Goal: Task Accomplishment & Management: Use online tool/utility

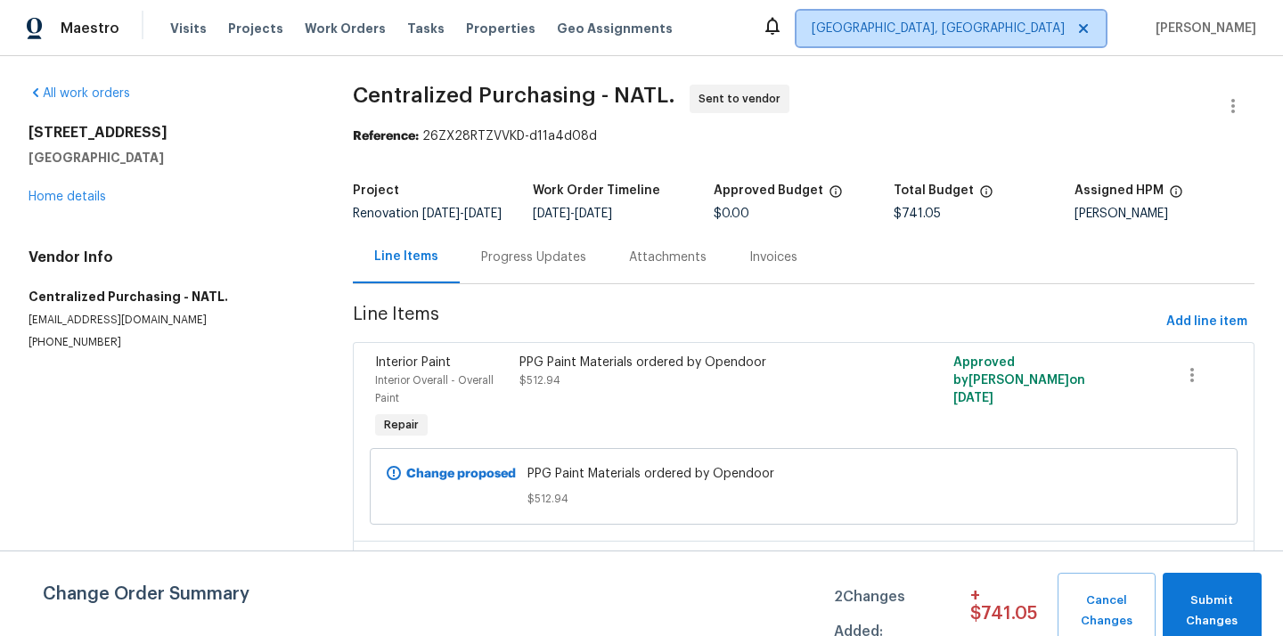
click at [1036, 27] on span "[GEOGRAPHIC_DATA], [GEOGRAPHIC_DATA]" at bounding box center [938, 29] width 253 height 18
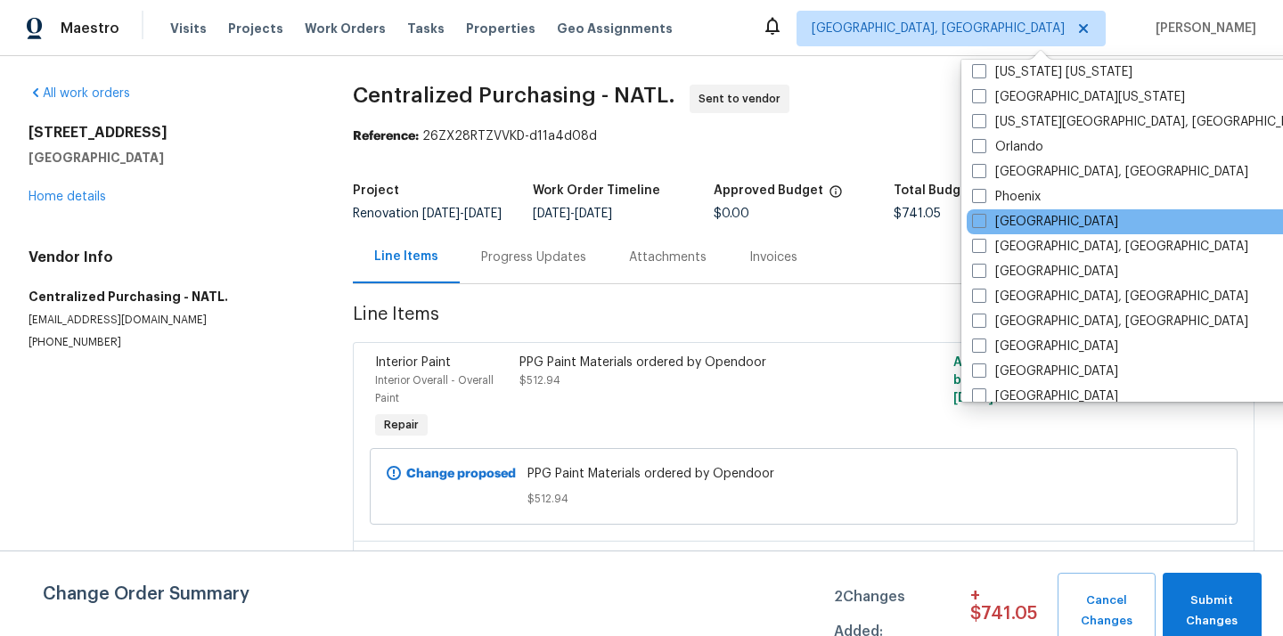
scroll to position [939, 0]
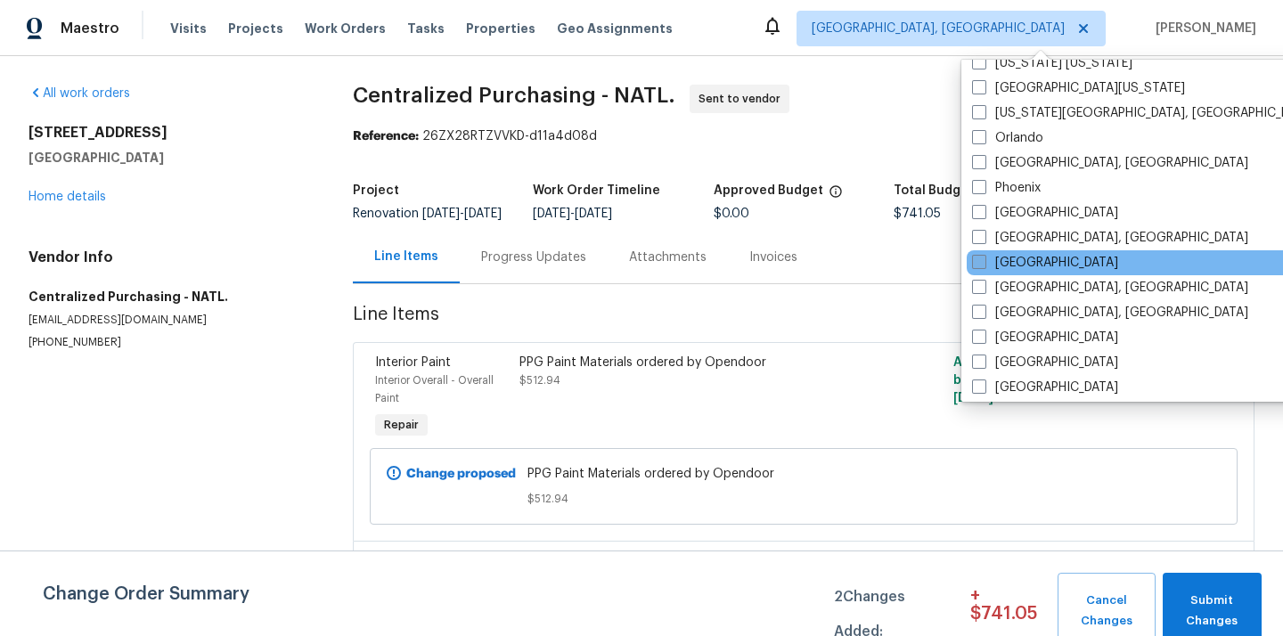
click at [1020, 256] on label "[GEOGRAPHIC_DATA]" at bounding box center [1045, 263] width 146 height 18
click at [984, 256] on input "[GEOGRAPHIC_DATA]" at bounding box center [978, 260] width 12 height 12
checkbox input "true"
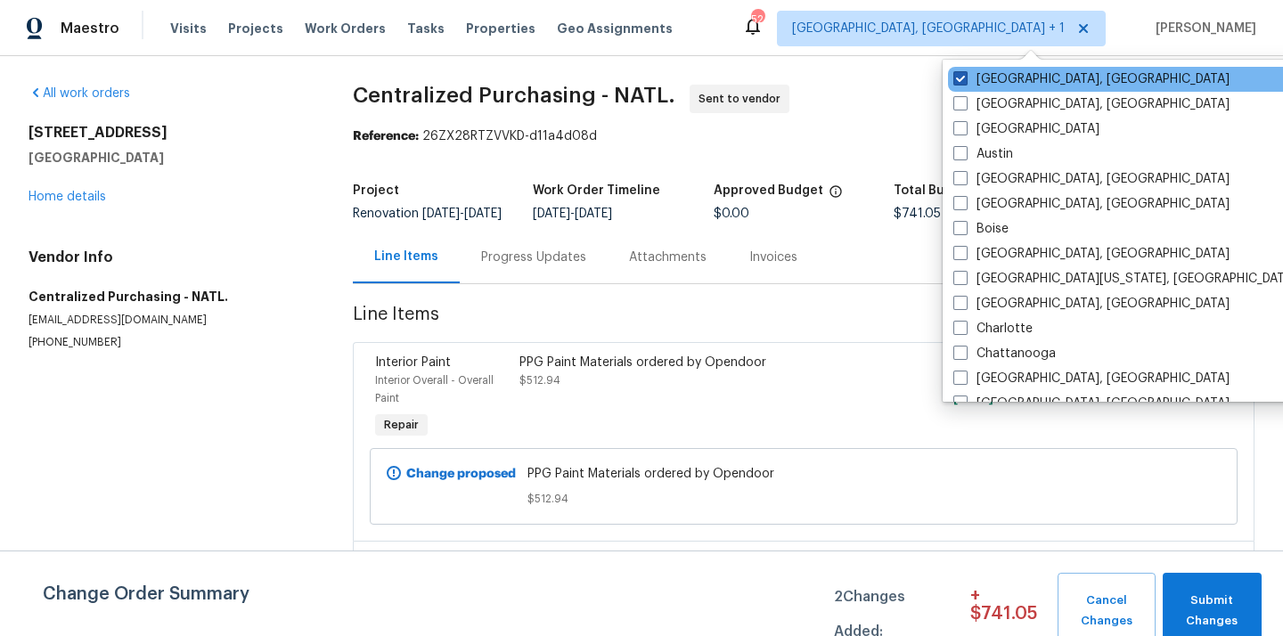
click at [1006, 81] on label "[GEOGRAPHIC_DATA], [GEOGRAPHIC_DATA]" at bounding box center [1092, 79] width 276 height 18
click at [965, 81] on input "[GEOGRAPHIC_DATA], [GEOGRAPHIC_DATA]" at bounding box center [960, 76] width 12 height 12
checkbox input "false"
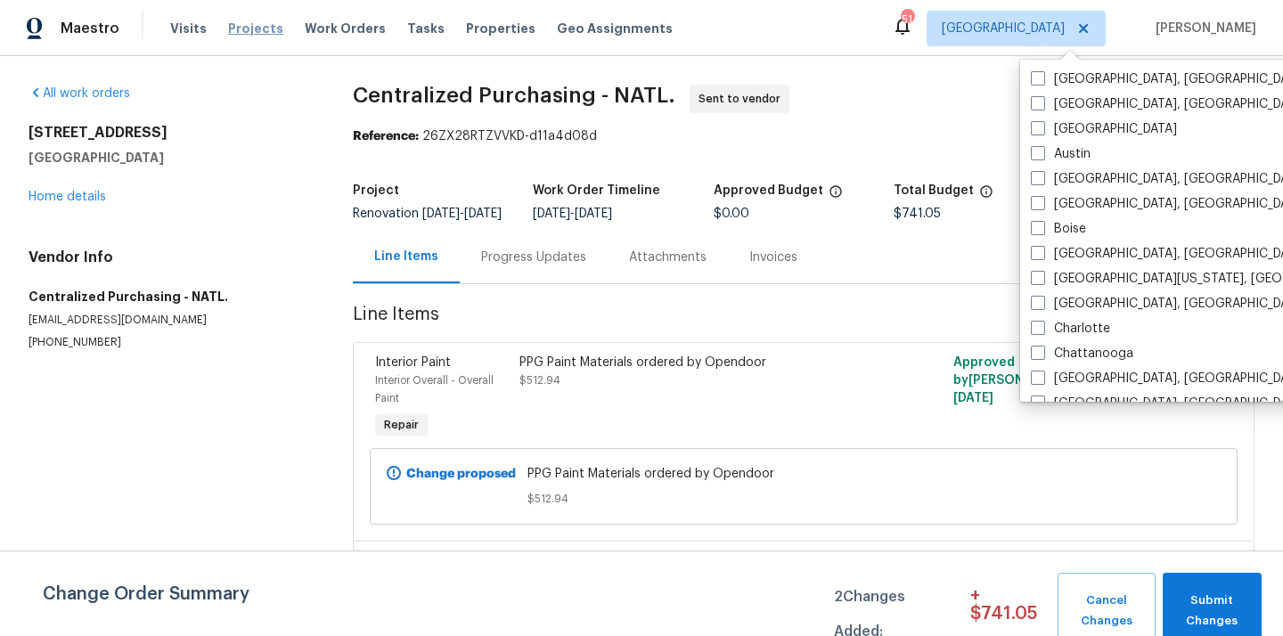
click at [239, 29] on span "Projects" at bounding box center [255, 29] width 55 height 18
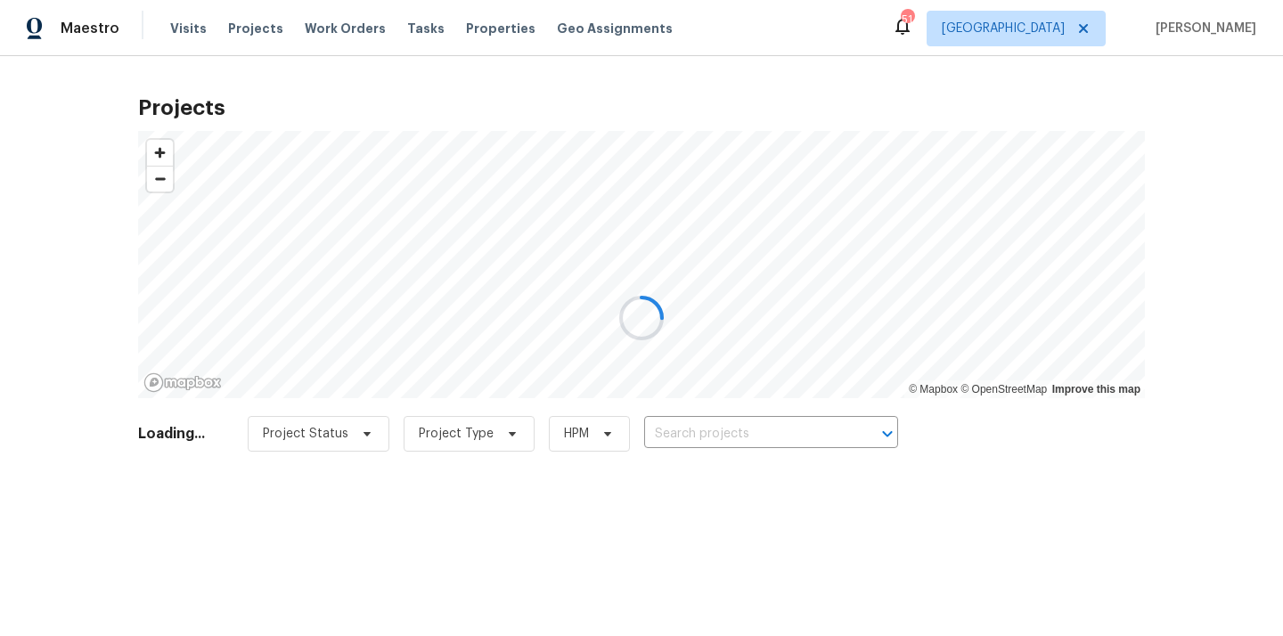
click at [844, 425] on div at bounding box center [641, 318] width 1283 height 636
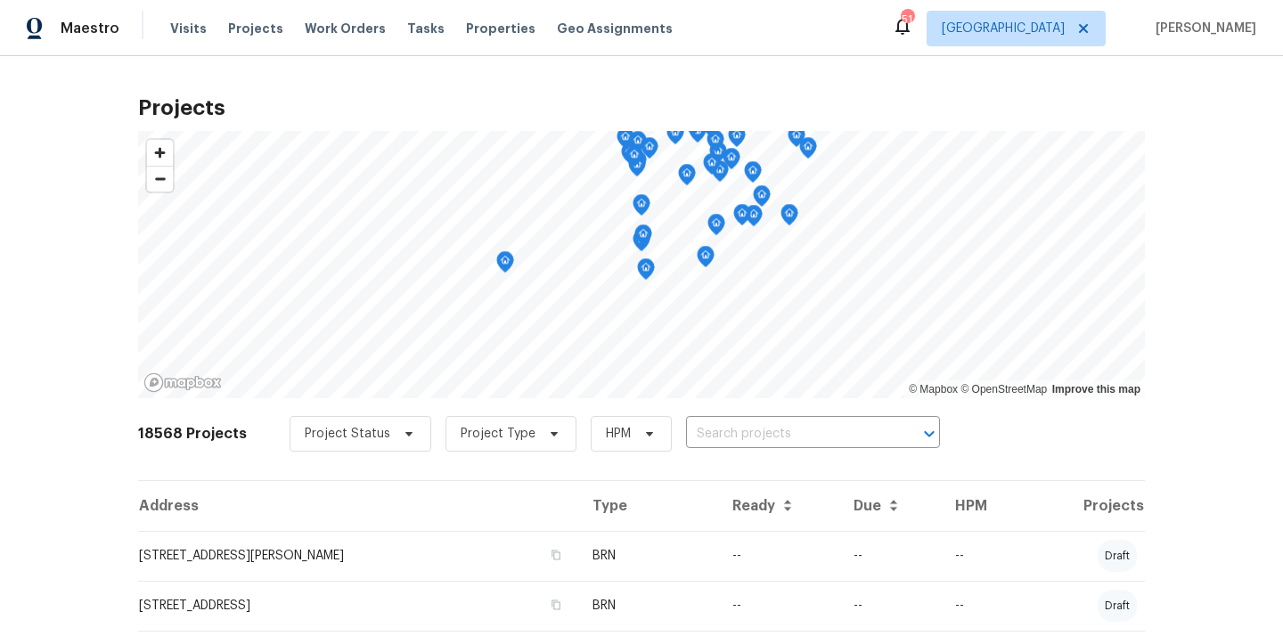
click at [844, 425] on input "text" at bounding box center [788, 435] width 204 height 28
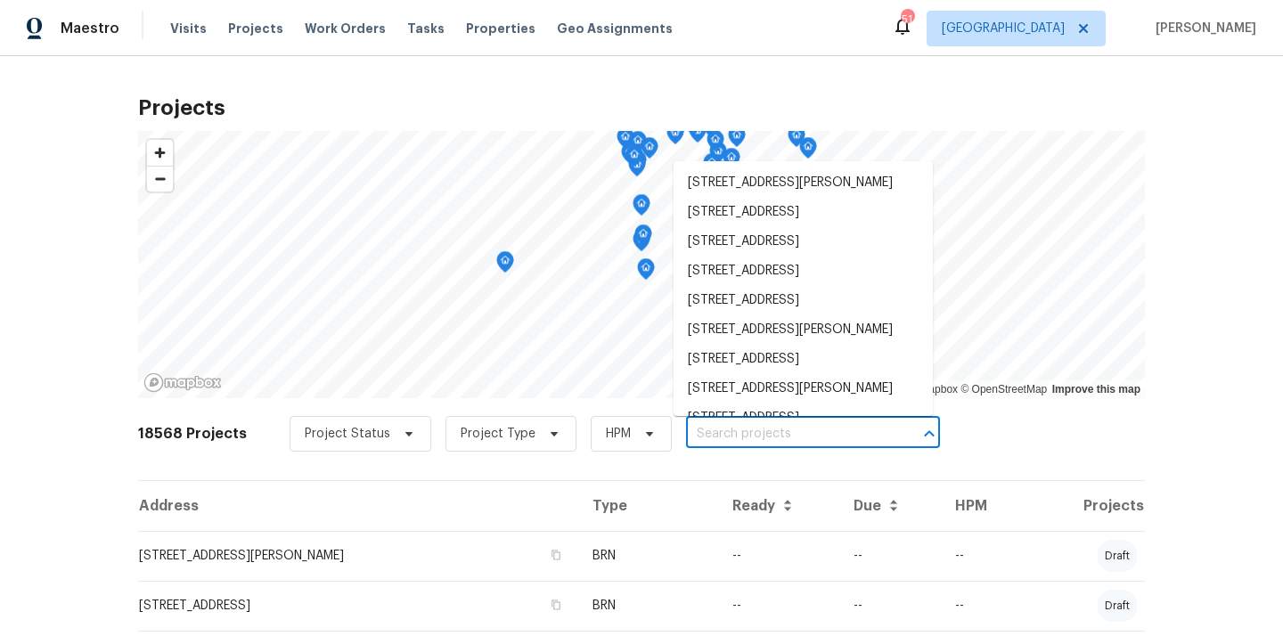
paste input "[STREET_ADDRESS]"
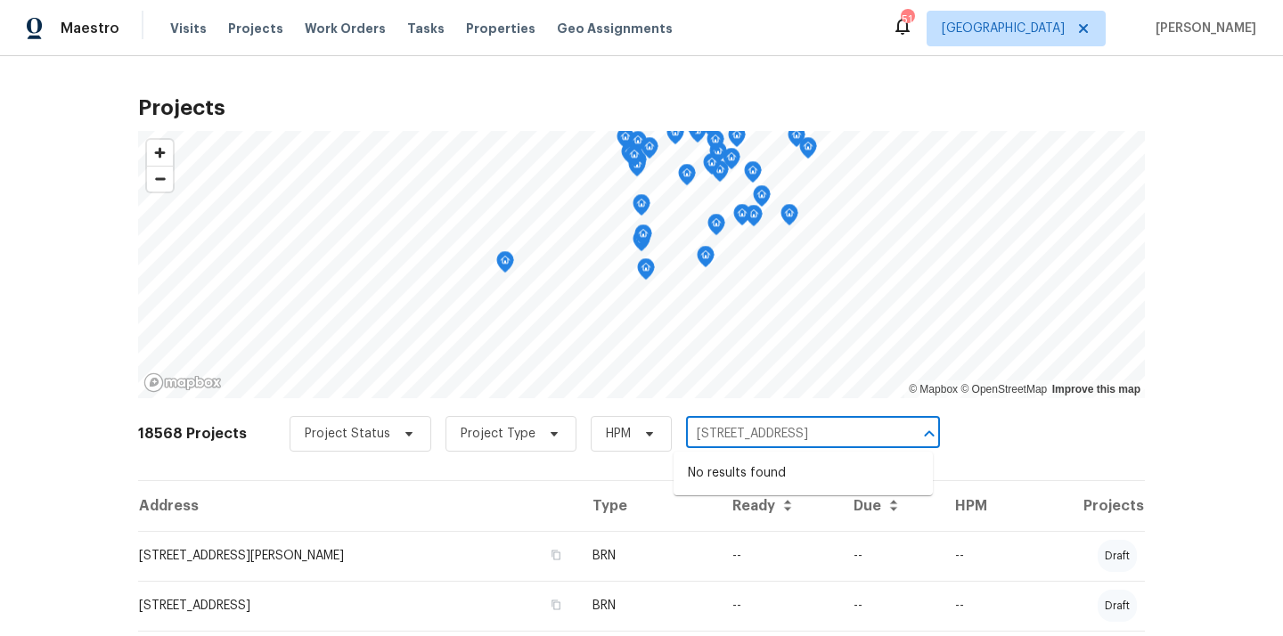
type input "[STREET_ADDRESS]"
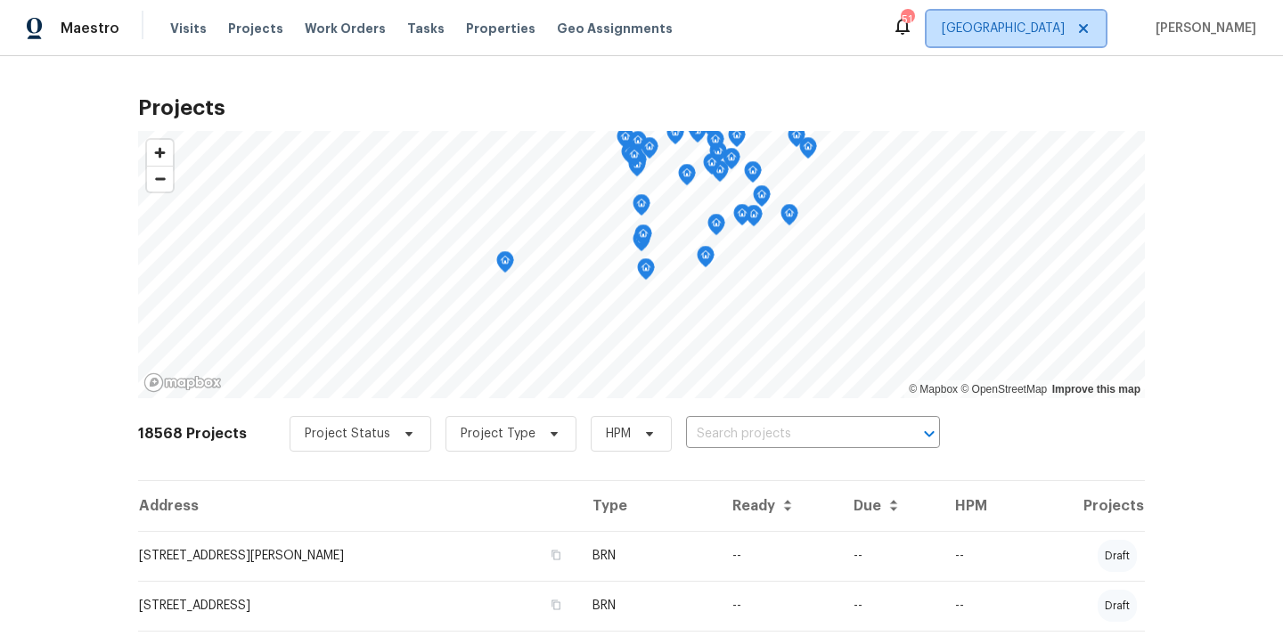
click at [1053, 23] on span "[GEOGRAPHIC_DATA]" at bounding box center [1003, 29] width 123 height 18
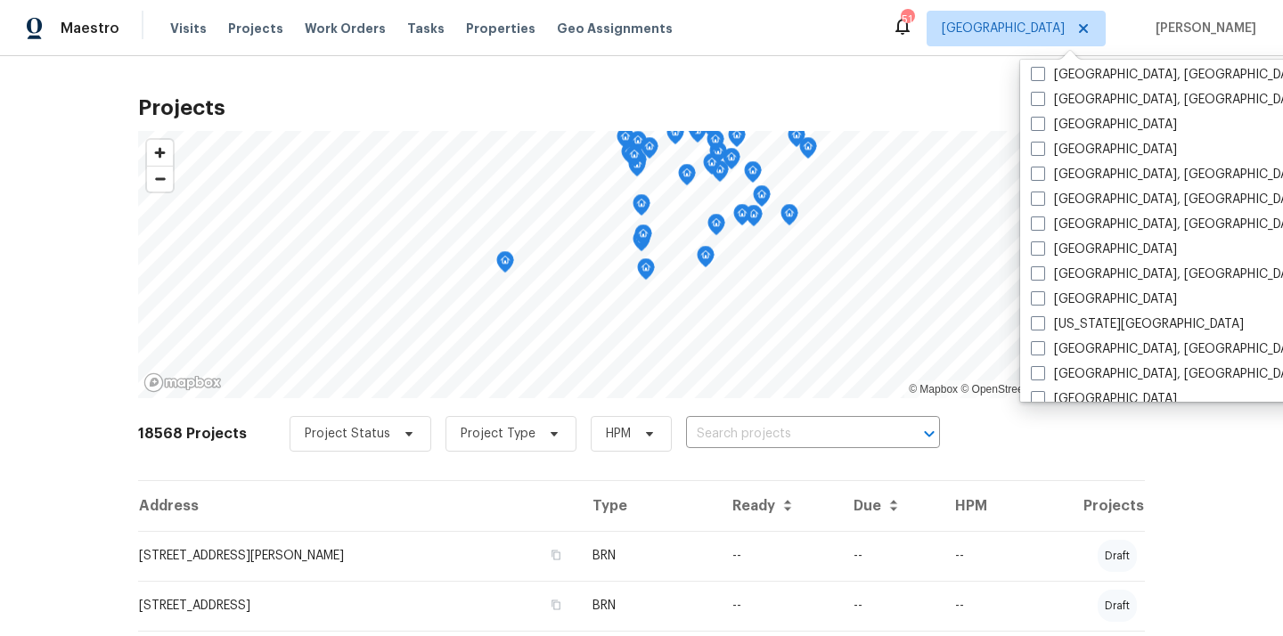
scroll to position [456, 0]
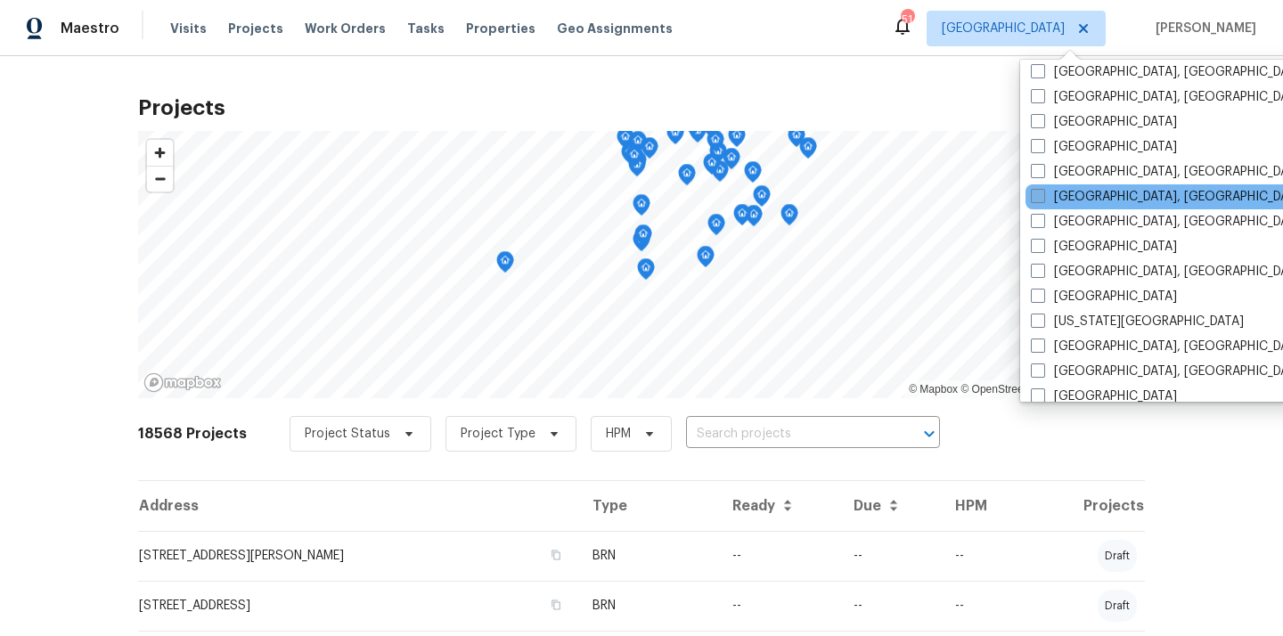
click at [1069, 199] on label "[GEOGRAPHIC_DATA], [GEOGRAPHIC_DATA]" at bounding box center [1169, 197] width 276 height 18
click at [1043, 199] on input "[GEOGRAPHIC_DATA], [GEOGRAPHIC_DATA]" at bounding box center [1037, 194] width 12 height 12
checkbox input "true"
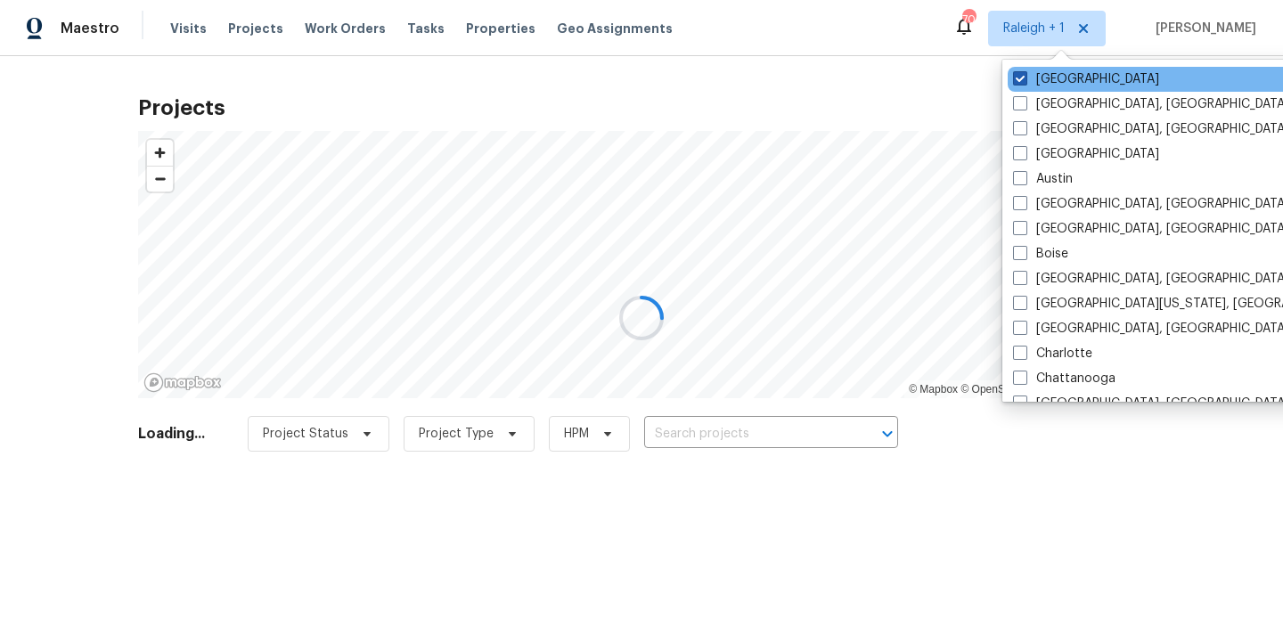
click at [1053, 83] on label "[GEOGRAPHIC_DATA]" at bounding box center [1086, 79] width 146 height 18
click at [1025, 82] on input "[GEOGRAPHIC_DATA]" at bounding box center [1019, 76] width 12 height 12
checkbox input "false"
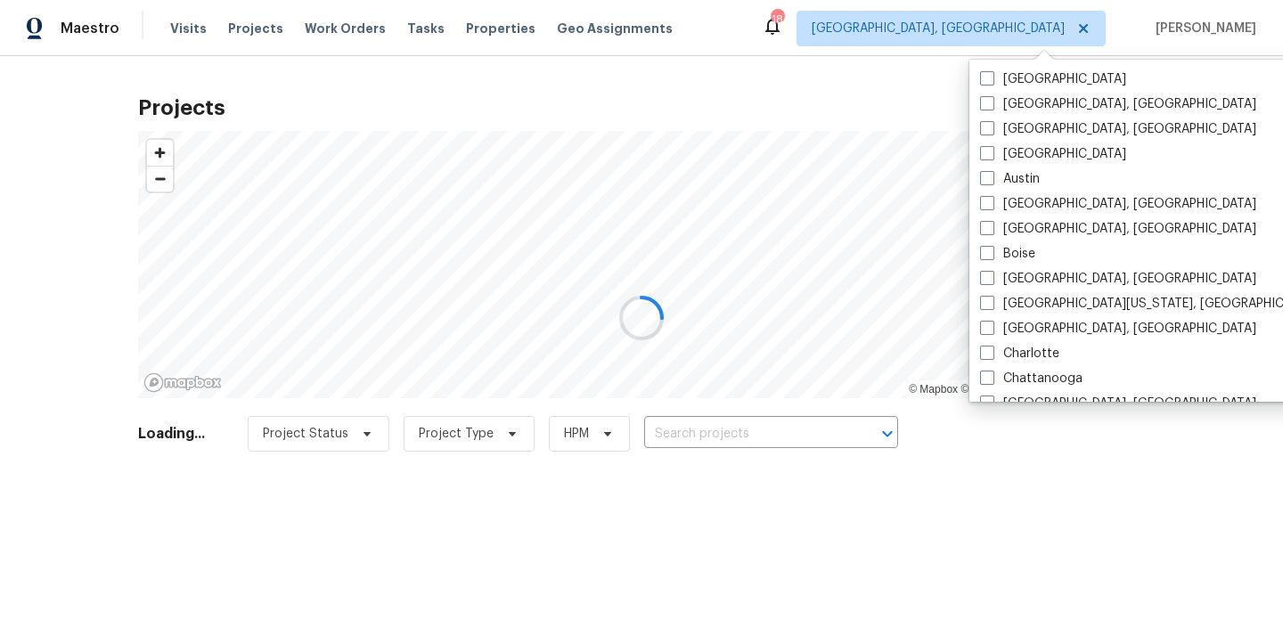
click at [778, 436] on div at bounding box center [641, 318] width 1283 height 636
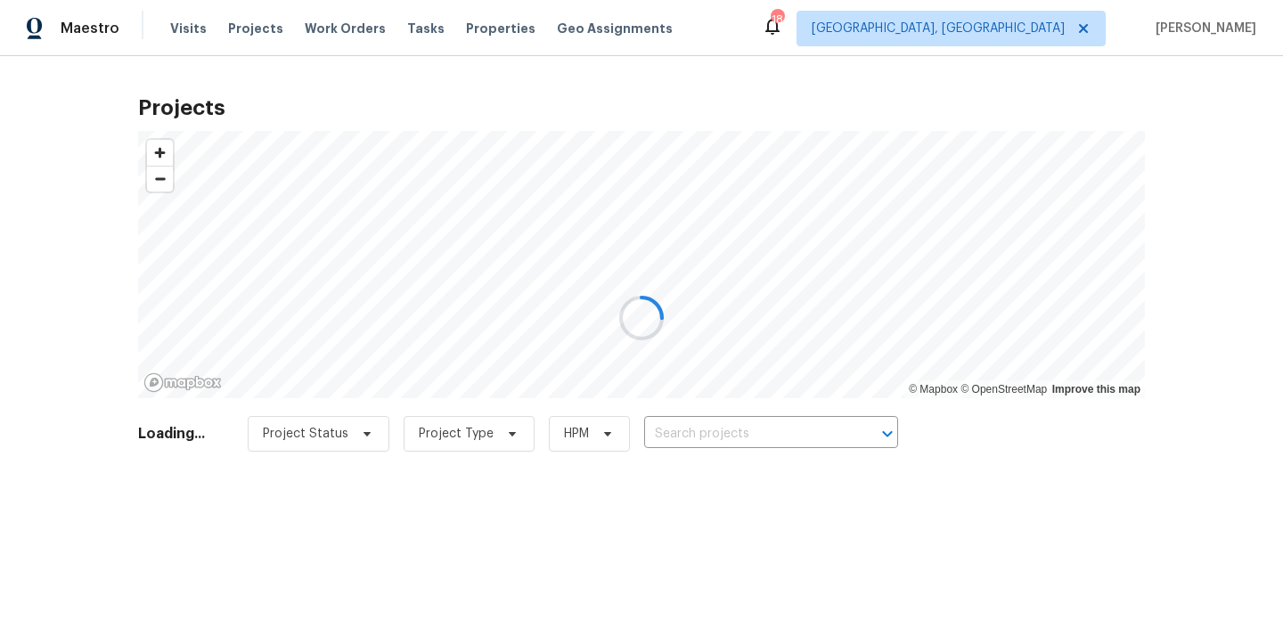
click at [778, 436] on div at bounding box center [641, 318] width 1283 height 636
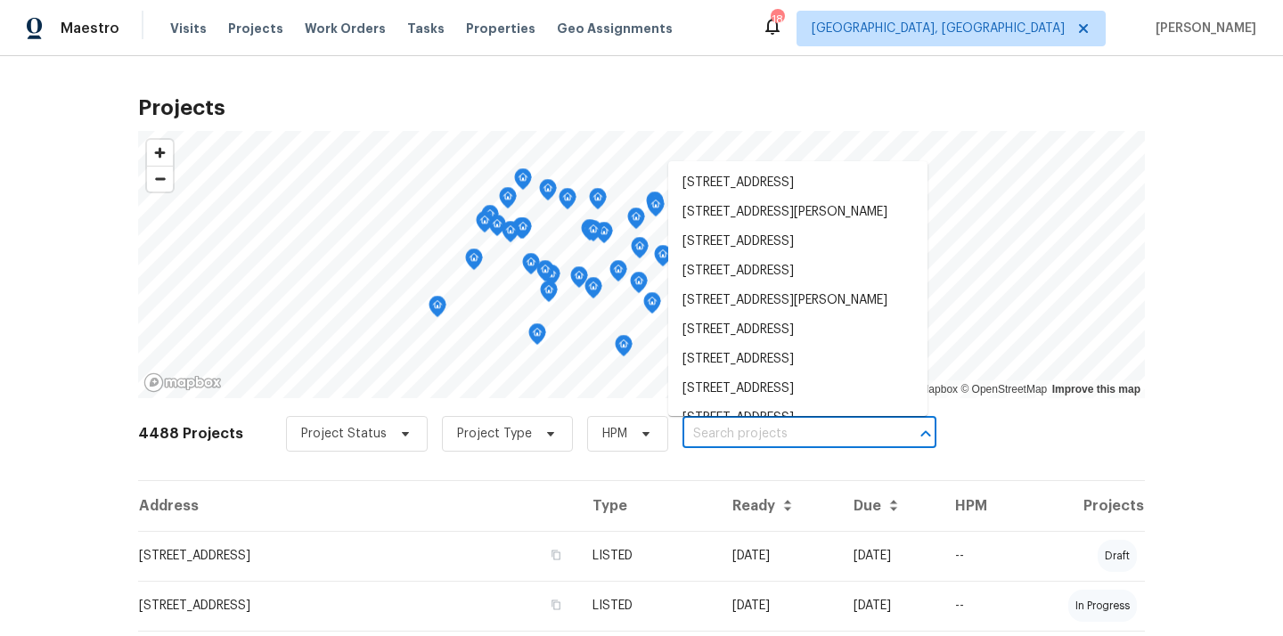
click at [778, 436] on input "text" at bounding box center [785, 435] width 204 height 28
paste input "[STREET_ADDRESS]"
type input "[STREET_ADDRESS]"
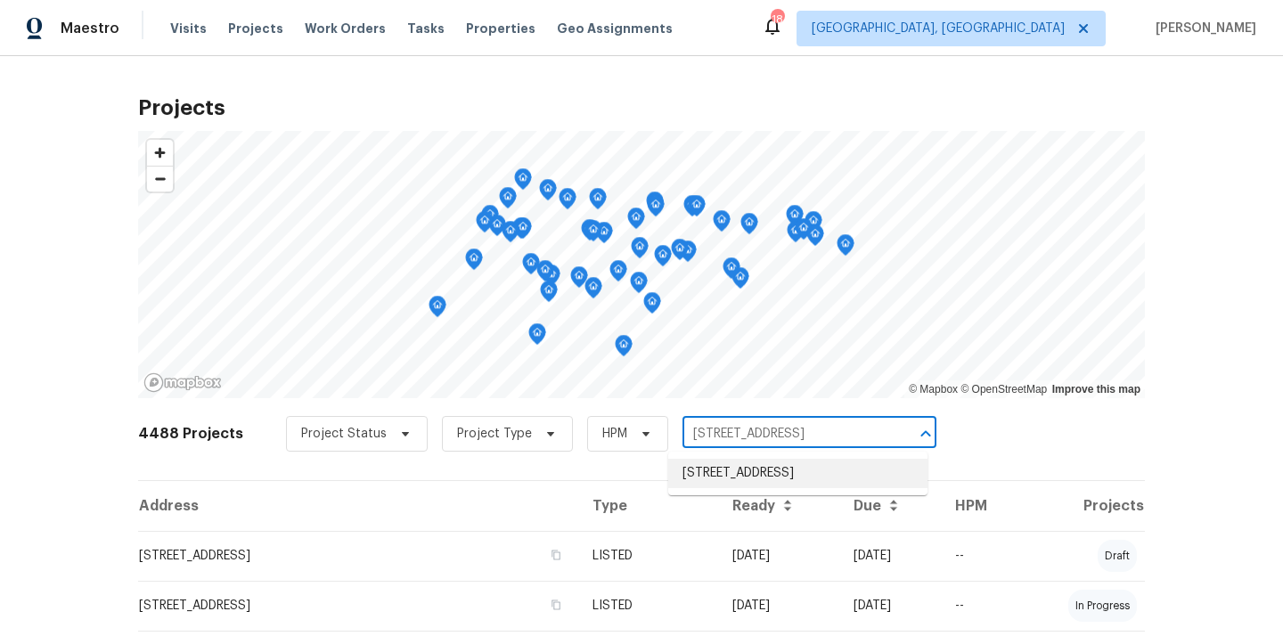
click at [784, 488] on li "[STREET_ADDRESS]" at bounding box center [797, 473] width 259 height 29
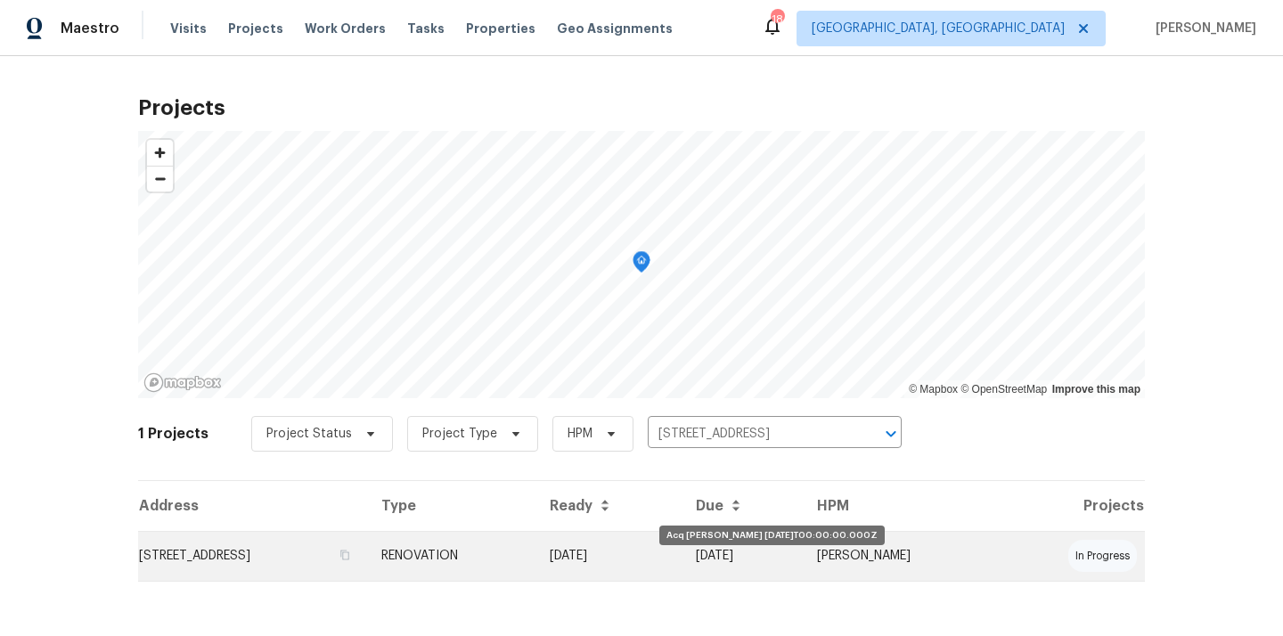
click at [682, 560] on td "[DATE]" at bounding box center [609, 556] width 146 height 50
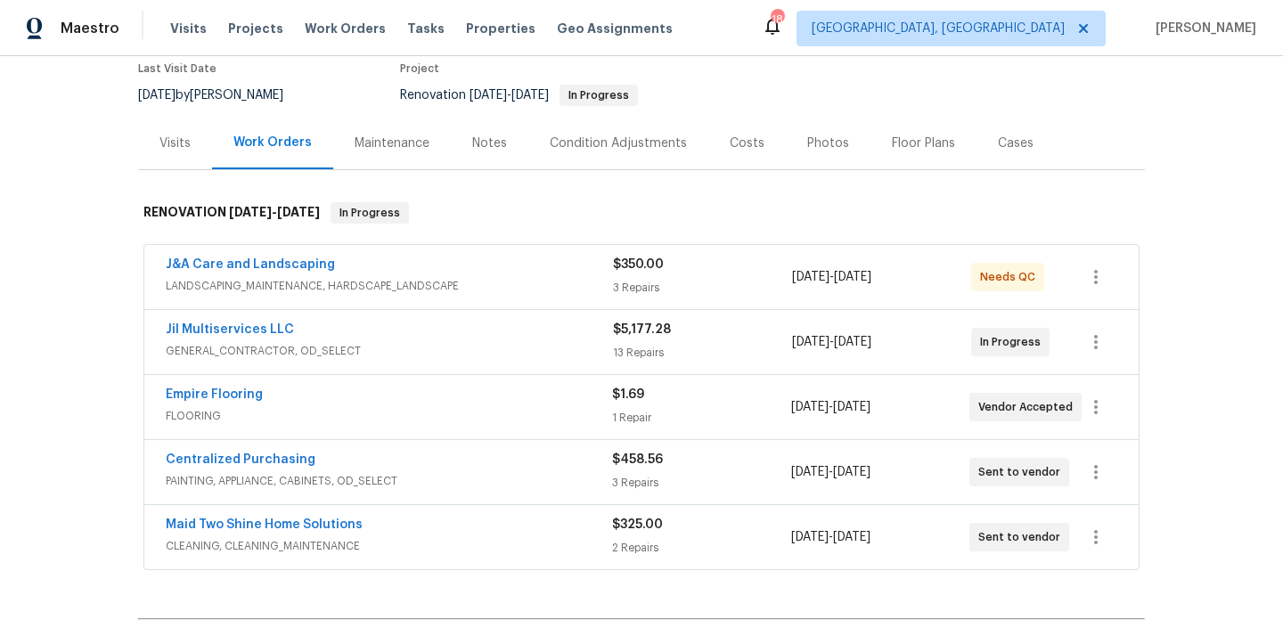
scroll to position [164, 0]
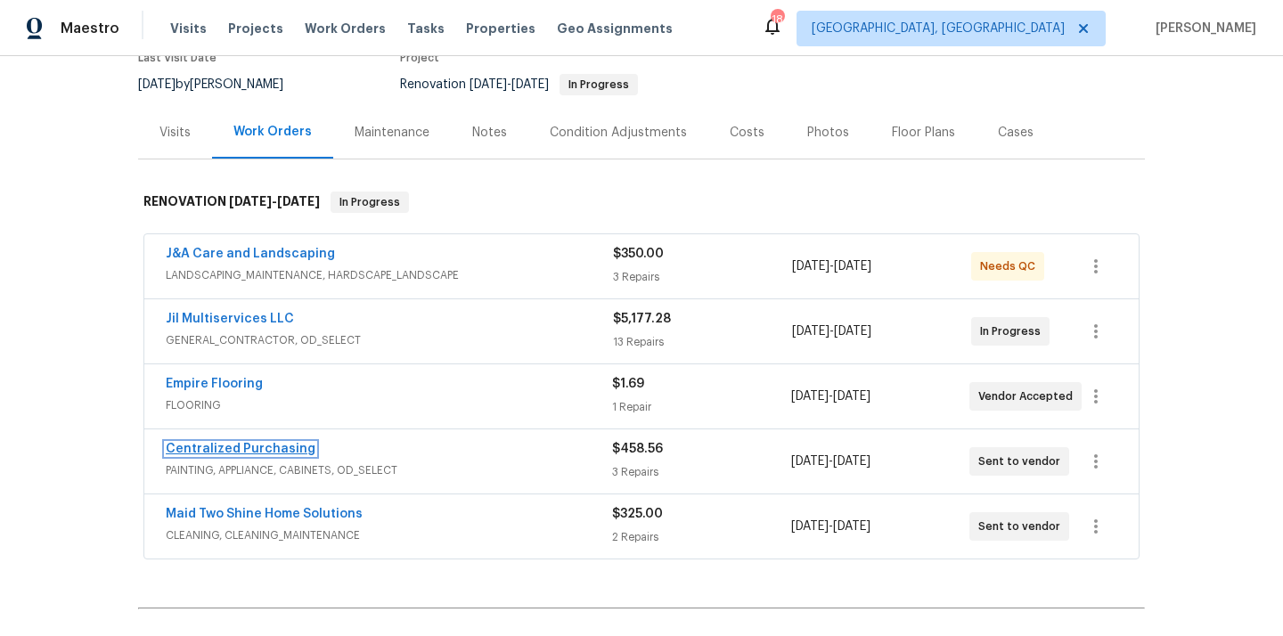
click at [258, 451] on link "Centralized Purchasing" at bounding box center [241, 449] width 150 height 12
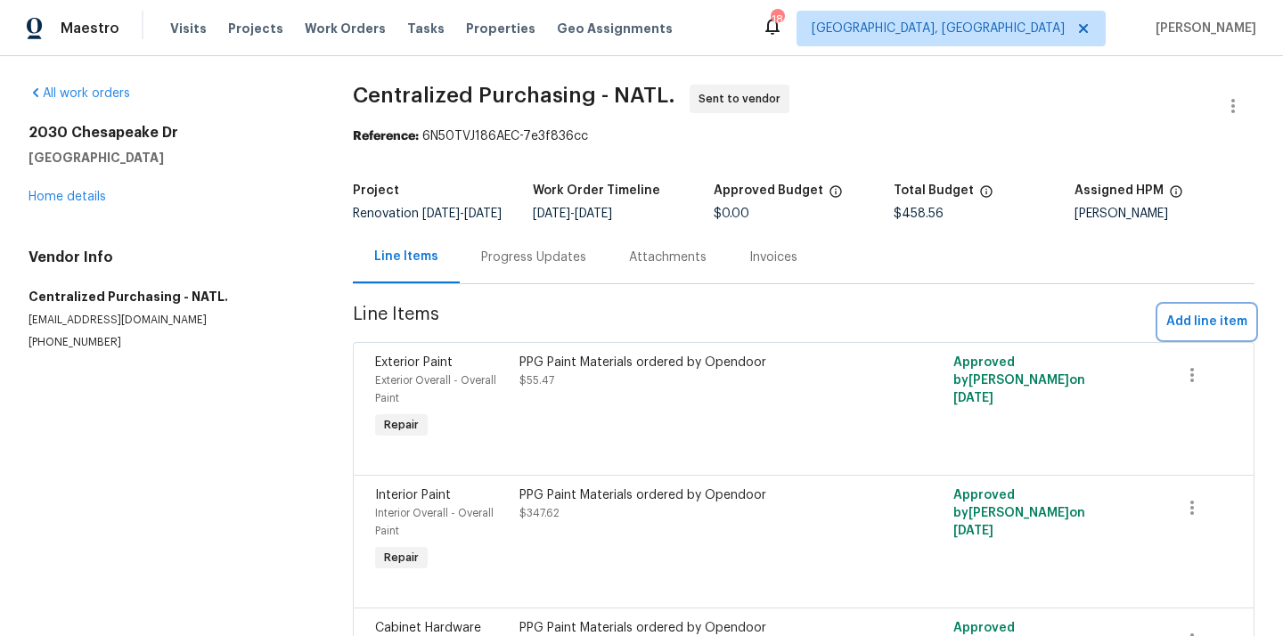
click at [1200, 327] on span "Add line item" at bounding box center [1207, 322] width 81 height 22
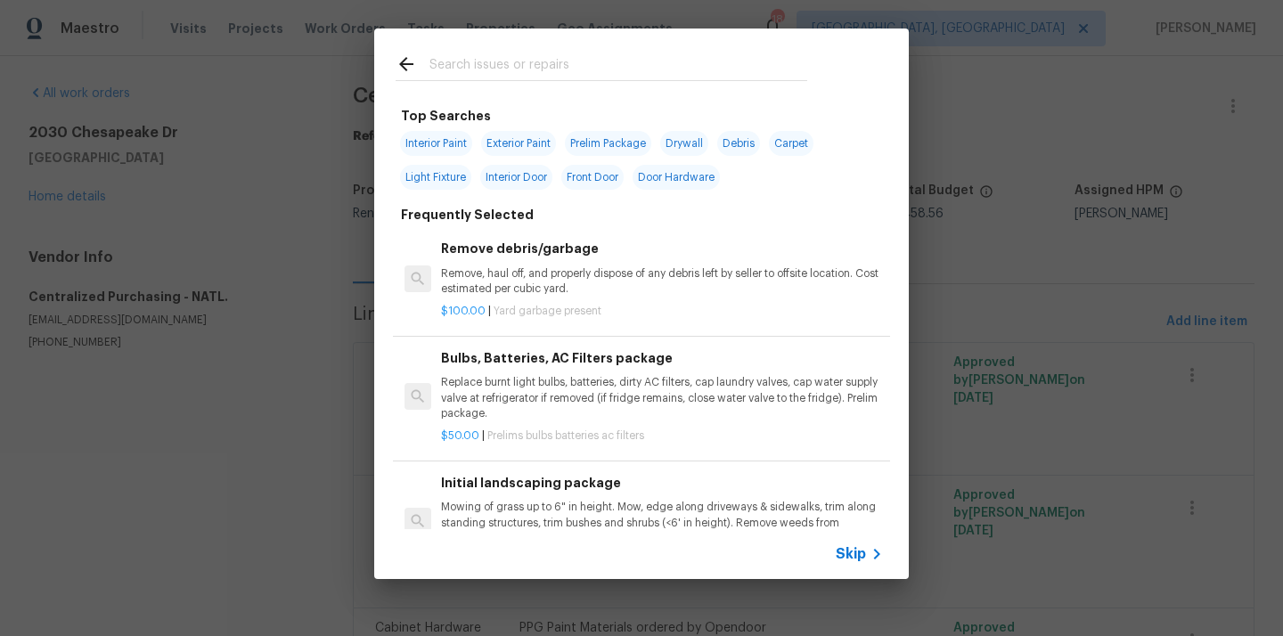
click at [739, 72] on input "text" at bounding box center [619, 66] width 378 height 27
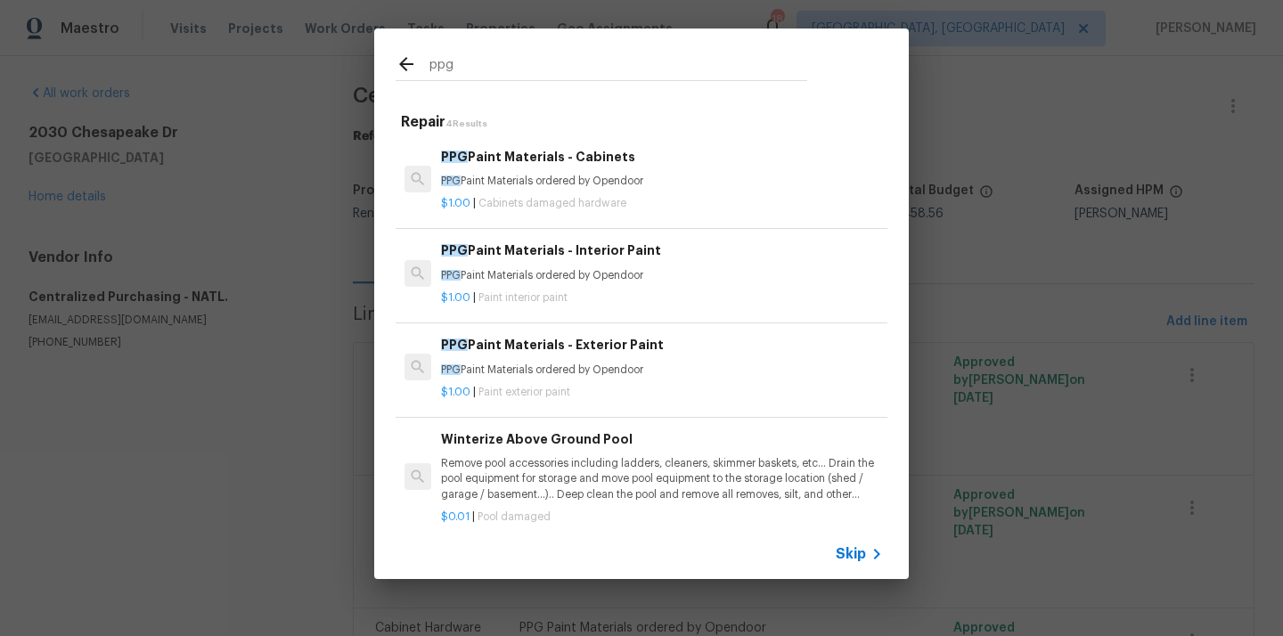
type input "ppg"
click at [625, 274] on p "PPG Paint Materials ordered by Opendoor" at bounding box center [662, 275] width 442 height 15
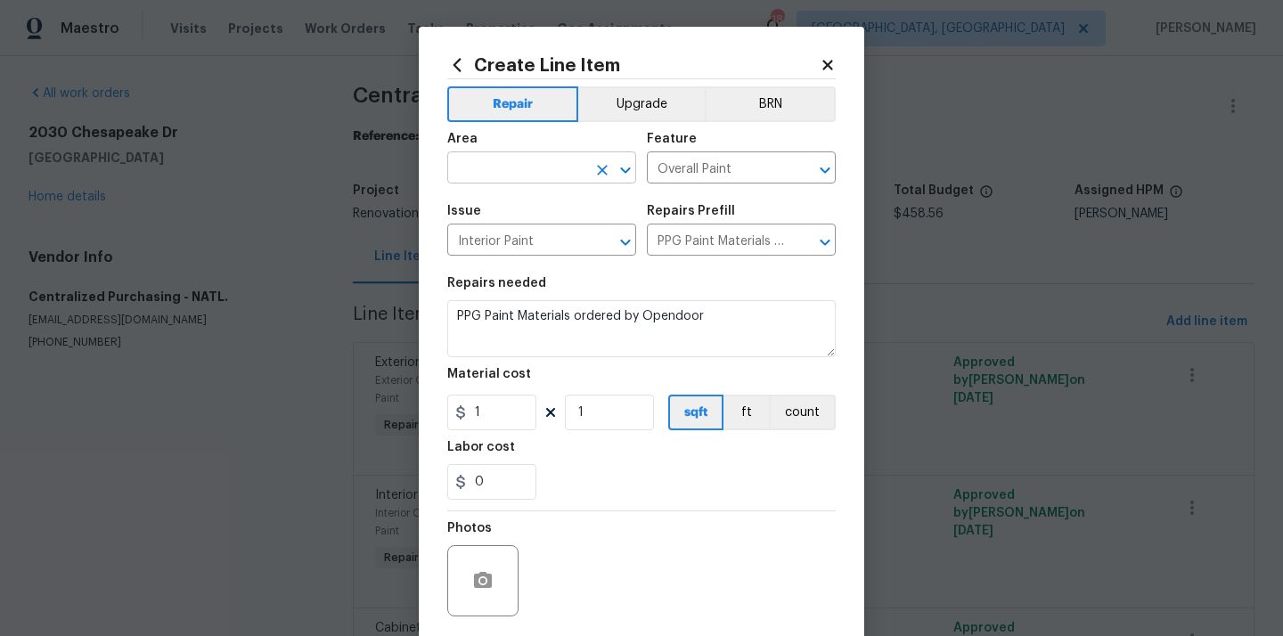
click at [560, 179] on input "text" at bounding box center [516, 170] width 139 height 28
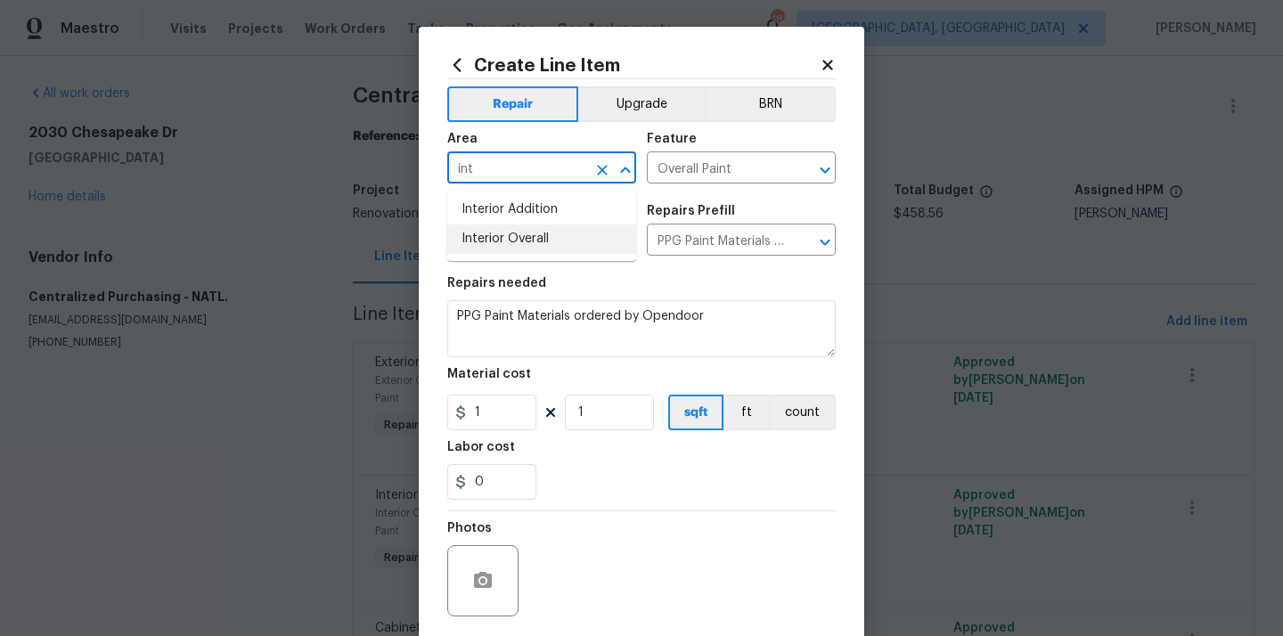
click at [539, 253] on li "Interior Overall" at bounding box center [541, 239] width 189 height 29
type input "Interior Overall"
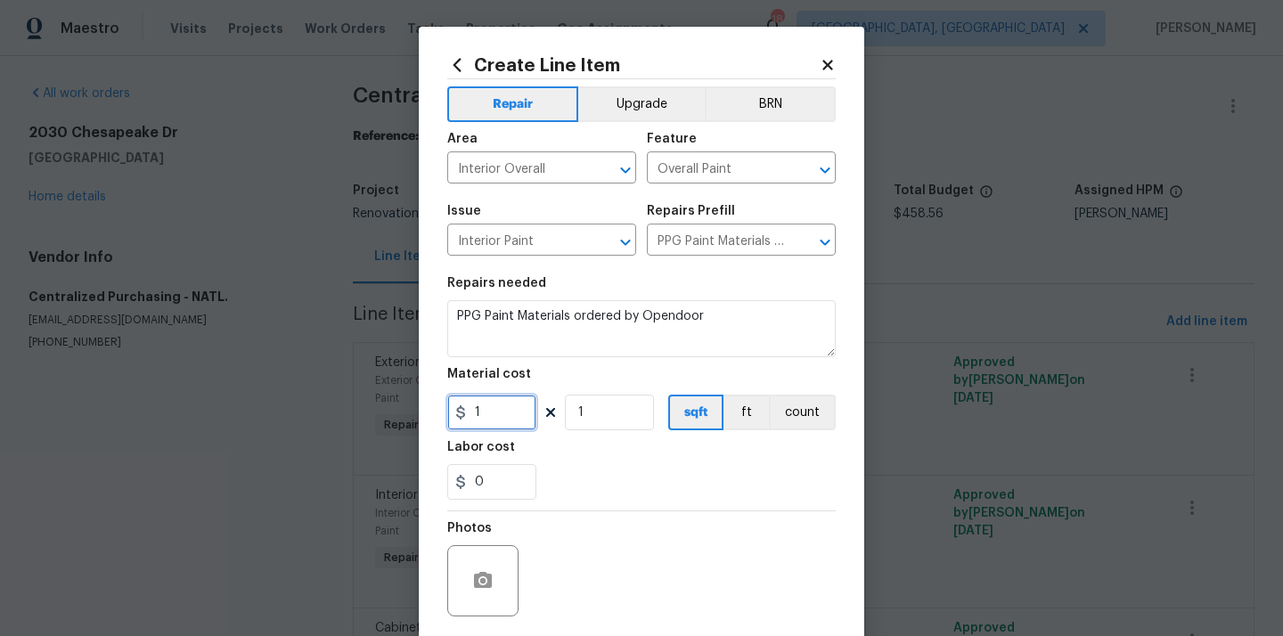
drag, startPoint x: 488, startPoint y: 422, endPoint x: 425, endPoint y: 422, distance: 63.3
click at [425, 422] on div "Create Line Item Repair Upgrade BRN Area Interior Overall ​ Feature Overall Pai…" at bounding box center [642, 384] width 446 height 714
paste input "61.9"
type input "61.91"
click at [602, 478] on div "0" at bounding box center [641, 482] width 389 height 36
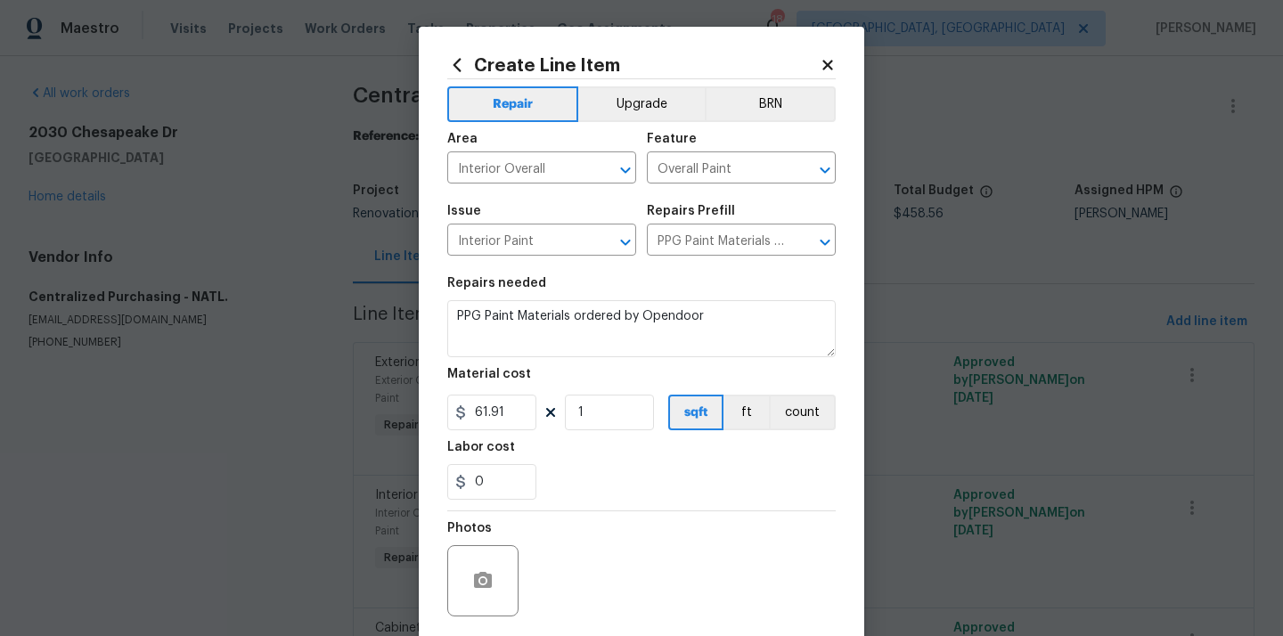
scroll to position [132, 0]
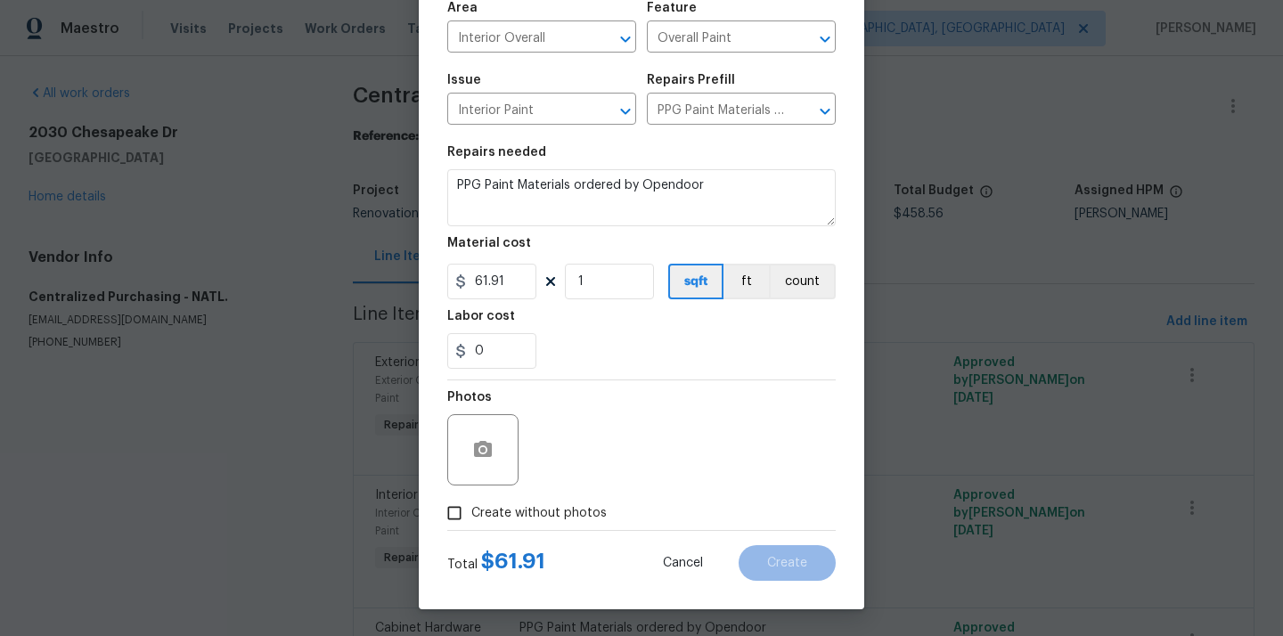
click at [555, 504] on span "Create without photos" at bounding box center [538, 513] width 135 height 19
click at [471, 504] on input "Create without photos" at bounding box center [455, 513] width 34 height 34
checkbox input "true"
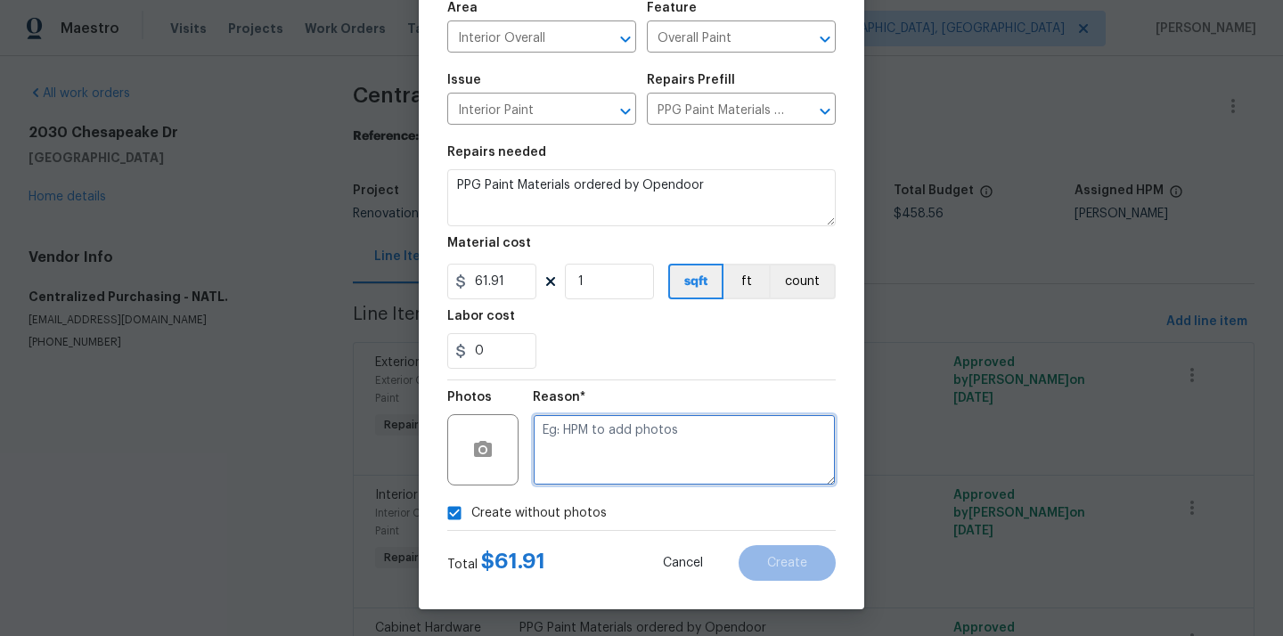
click at [606, 444] on textarea at bounding box center [684, 449] width 303 height 71
type textarea "N/A"
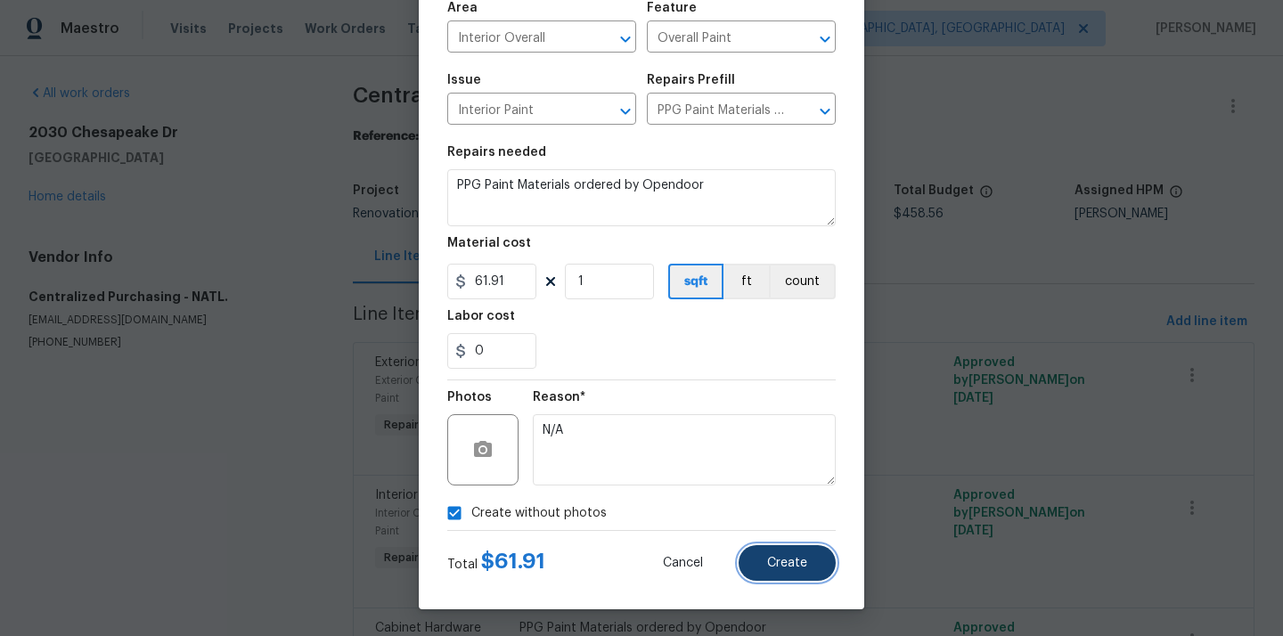
click at [781, 570] on button "Create" at bounding box center [787, 563] width 97 height 36
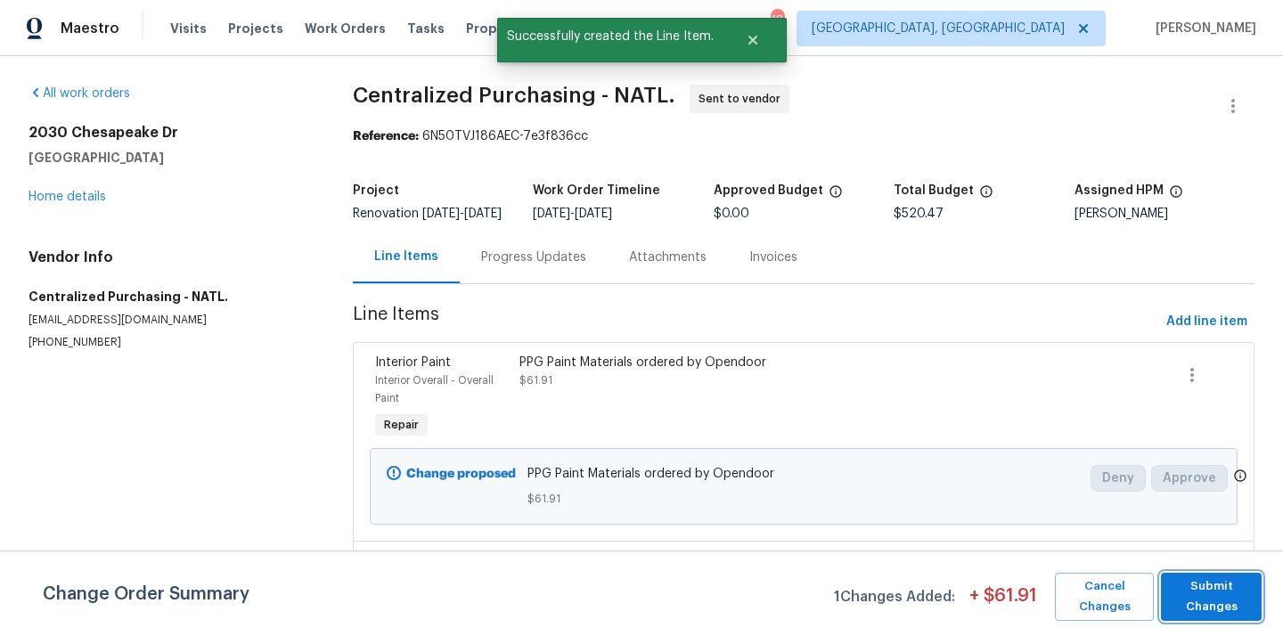
click at [1211, 574] on button "Submit Changes" at bounding box center [1211, 597] width 101 height 48
